Goal: Task Accomplishment & Management: Manage account settings

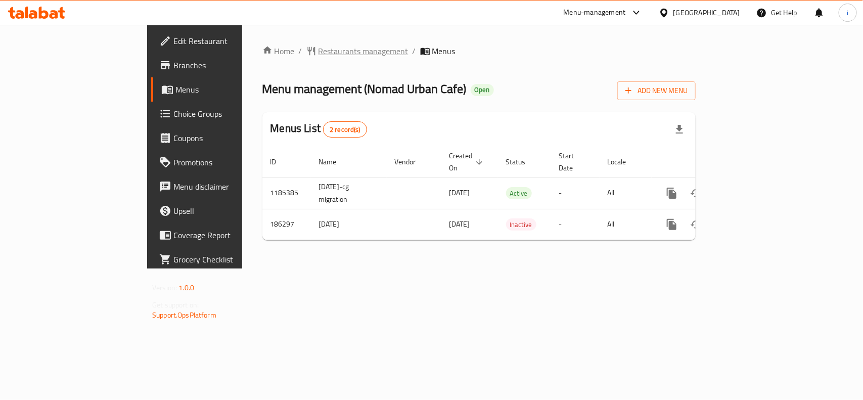
click at [319, 52] on span "Restaurants management" at bounding box center [364, 51] width 90 height 12
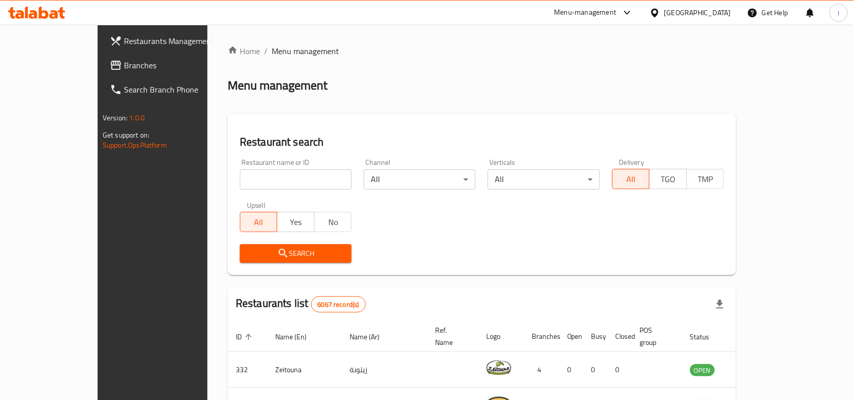
click at [249, 181] on input "search" at bounding box center [296, 179] width 112 height 20
paste input "620024"
type input "620024"
click at [257, 247] on span "Search" at bounding box center [296, 253] width 96 height 13
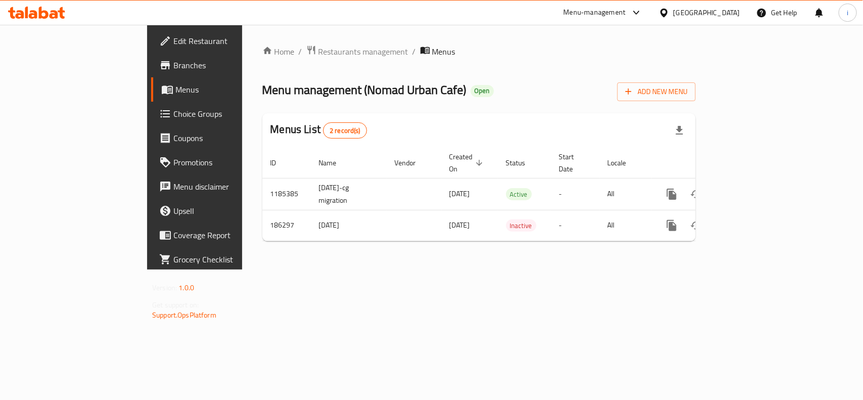
click at [173, 39] on span "Edit Restaurant" at bounding box center [228, 41] width 110 height 12
